Goal: Ask a question: Seek information or help from site administrators or community

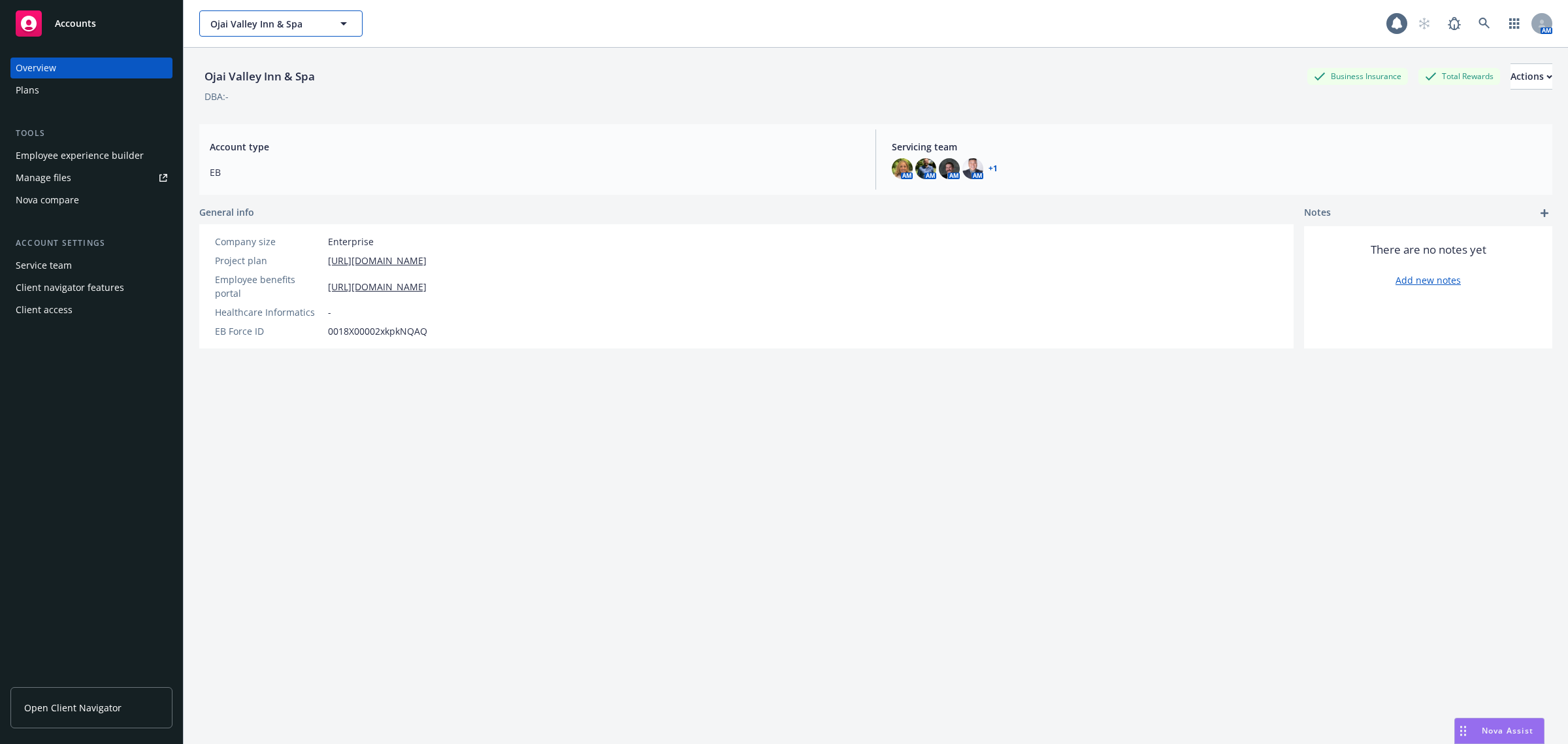
drag, startPoint x: 343, startPoint y: 15, endPoint x: 331, endPoint y: 23, distance: 14.4
click at [343, 15] on button "Ojai Valley Inn & Spa" at bounding box center [281, 23] width 163 height 26
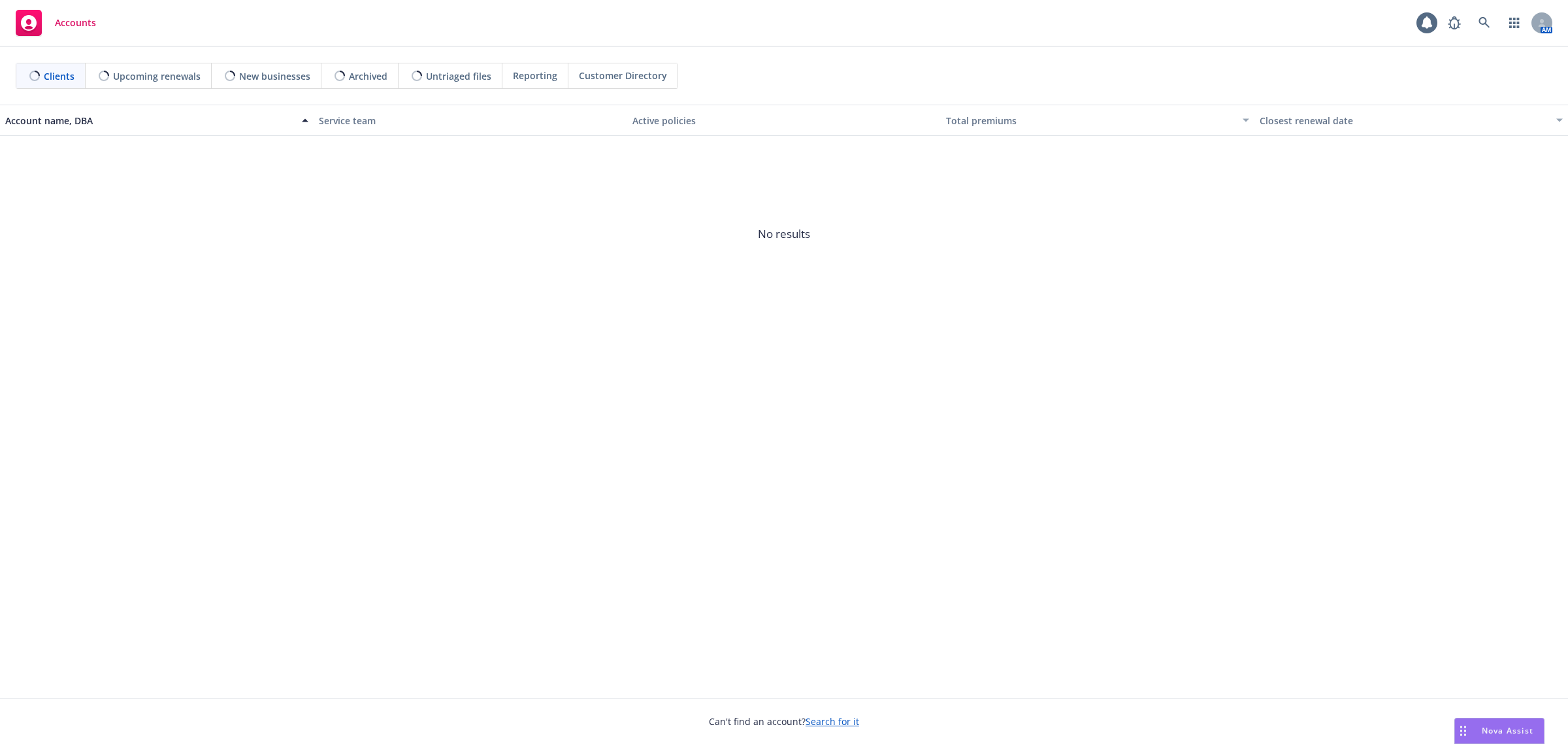
click at [1473, 726] on div "Nova Assist" at bounding box center [1508, 730] width 72 height 11
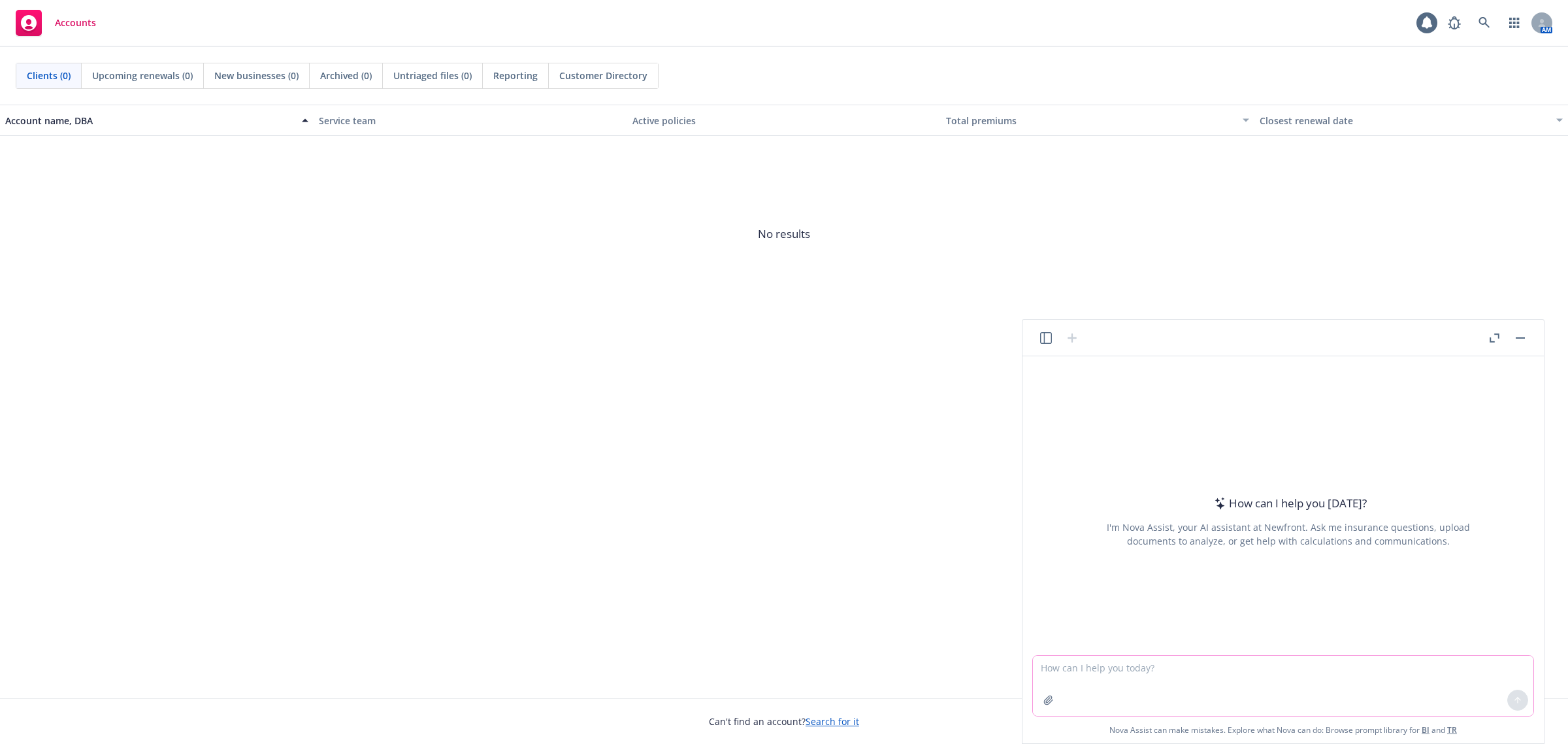
click at [1109, 678] on textarea at bounding box center [1283, 686] width 501 height 60
paste textarea "https://app.strivebenefits.com/lusardi/mental-heath-resources?country=us"
type textarea "Hi can you please help create verbiage that we can put on a landing page for a …"
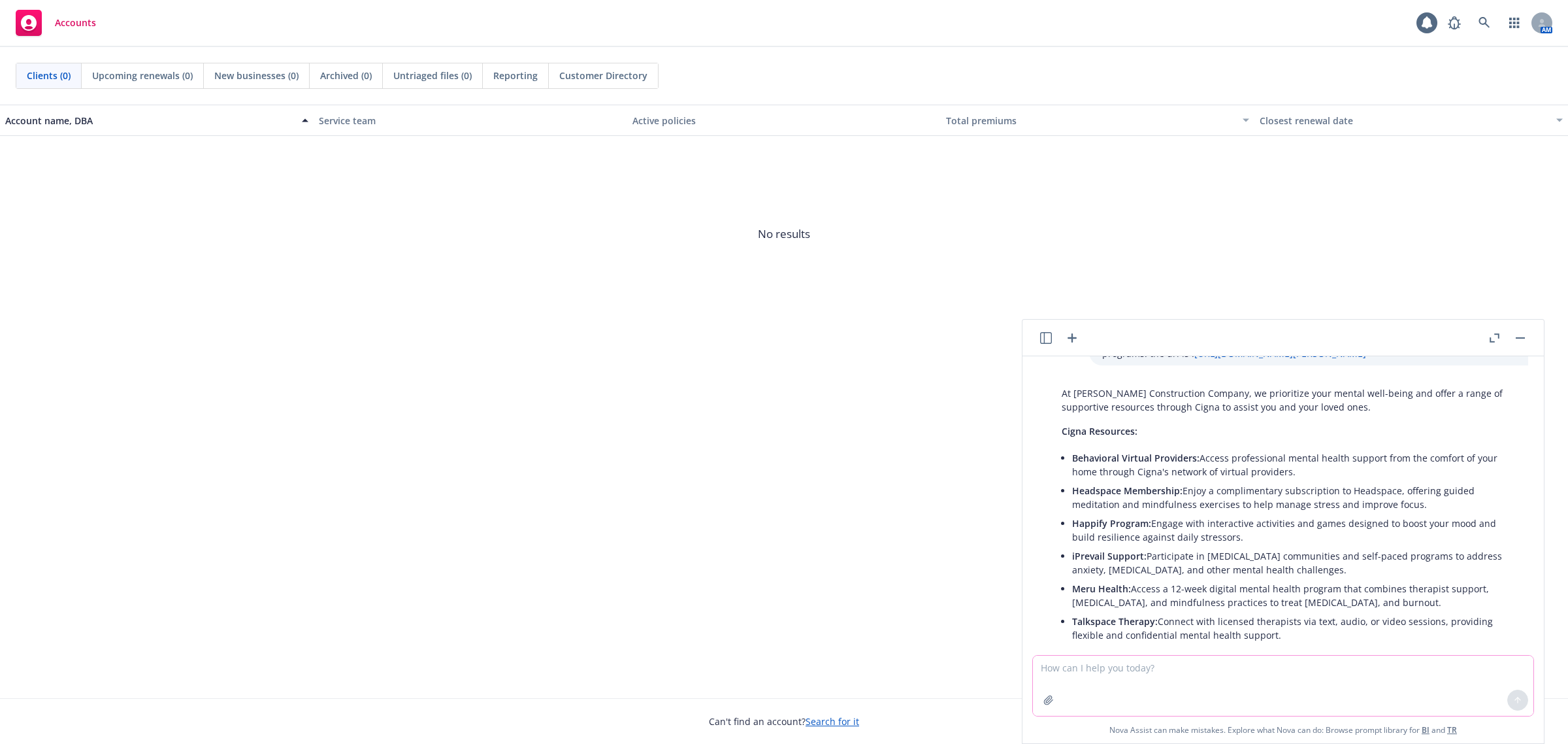
scroll to position [82, 0]
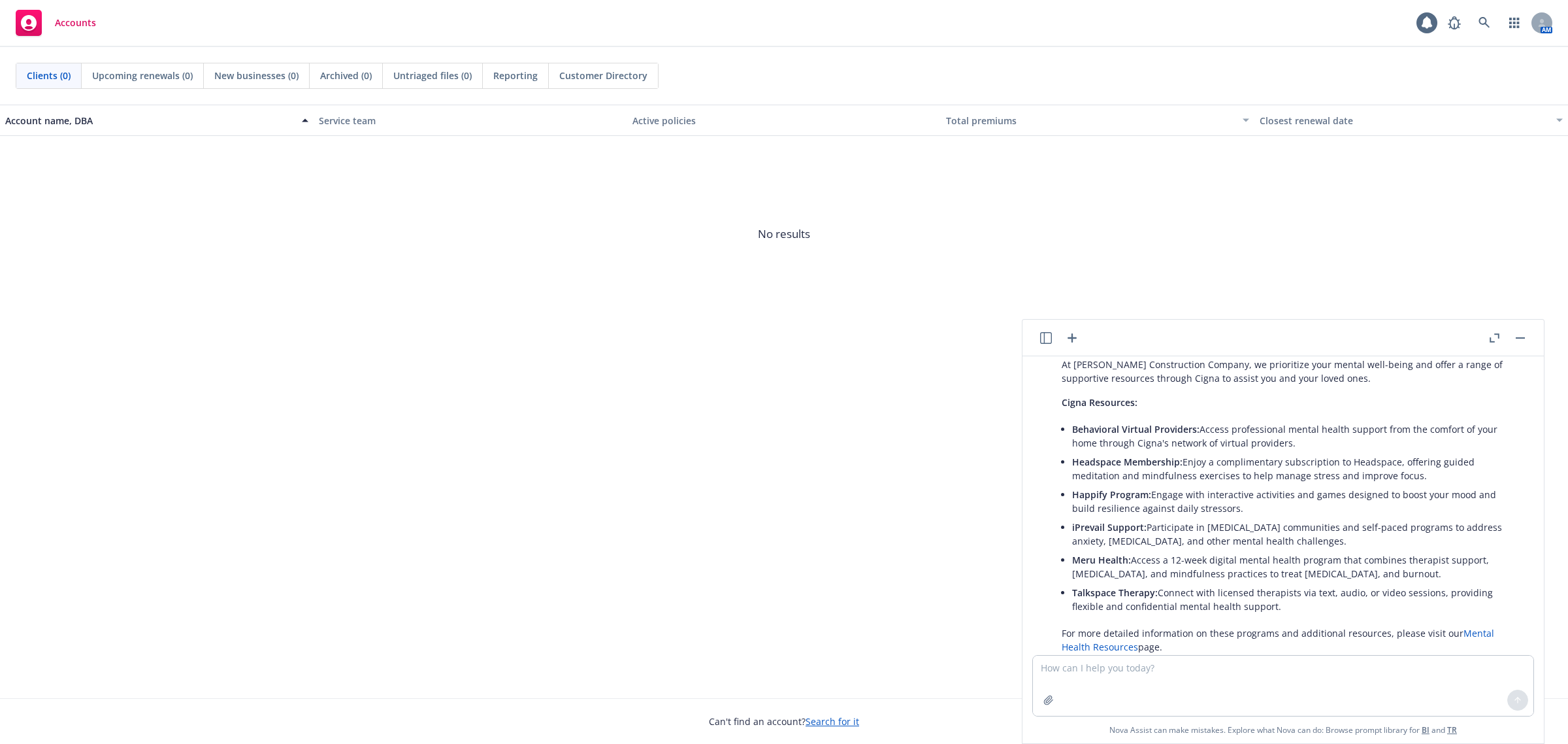
drag, startPoint x: 1073, startPoint y: 431, endPoint x: 1401, endPoint y: 444, distance: 328.3
click at [1401, 444] on p "Behavioral Virtual Providers: Access professional mental health support from th…" at bounding box center [1294, 436] width 443 height 27
click at [1164, 674] on textarea at bounding box center [1283, 686] width 501 height 60
type textarea "can you include 2-3 sentences for each of the bullets above"
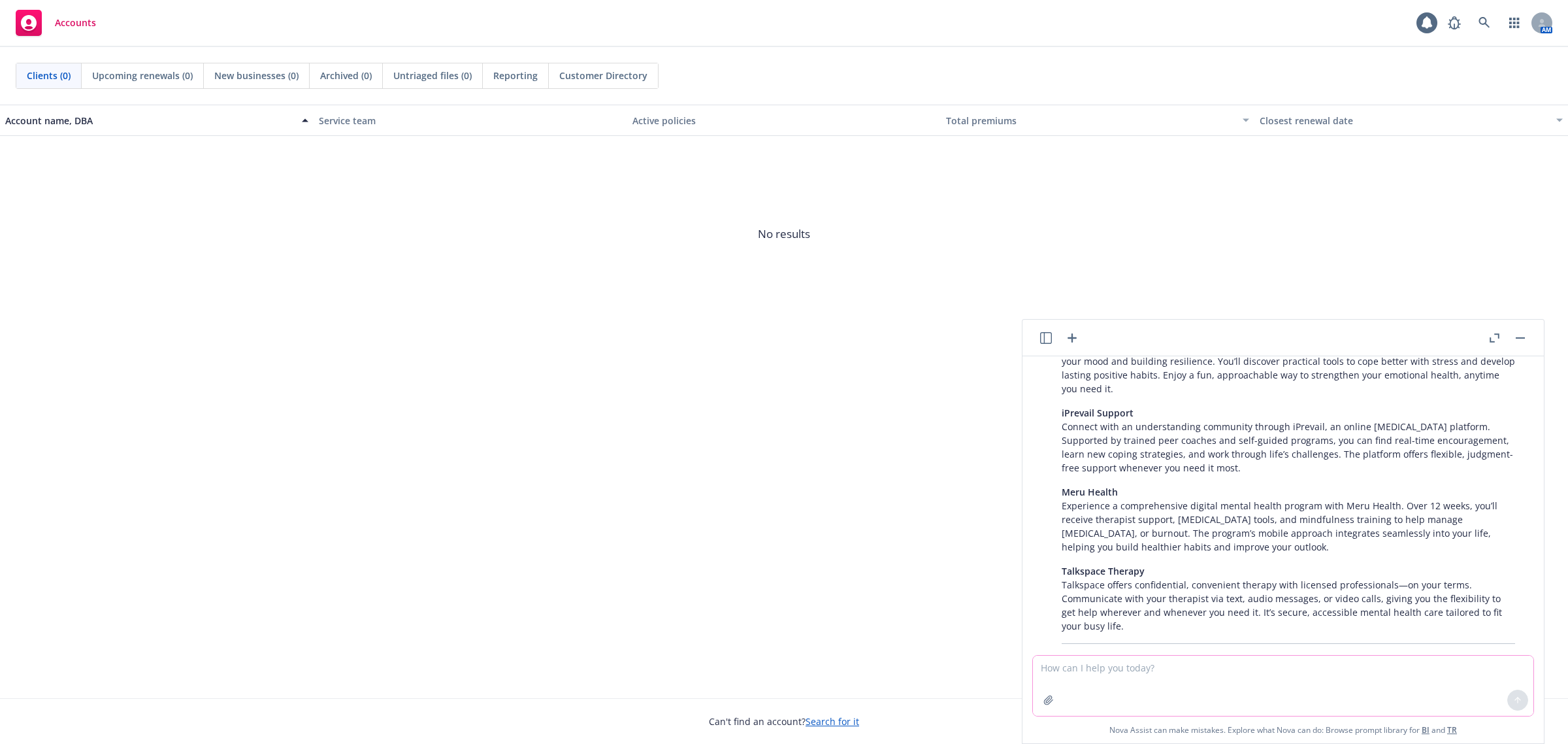
scroll to position [746, 0]
